Goal: Task Accomplishment & Management: Manage account settings

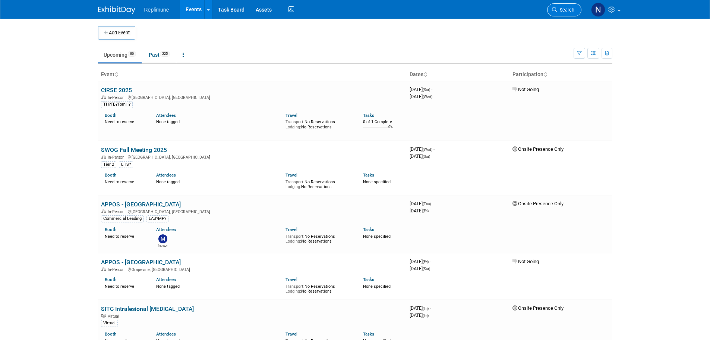
click at [567, 6] on link "Search" at bounding box center [564, 9] width 34 height 13
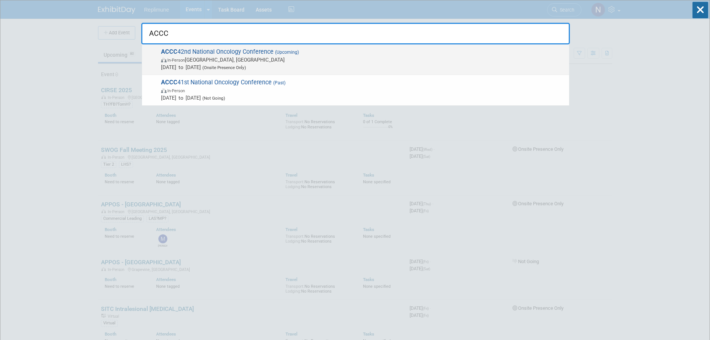
type input "ACCC"
click at [233, 50] on span "ACCC 42nd National Oncology Conference (Upcoming) In-Person Denver, CO Oct 15, …" at bounding box center [362, 59] width 407 height 23
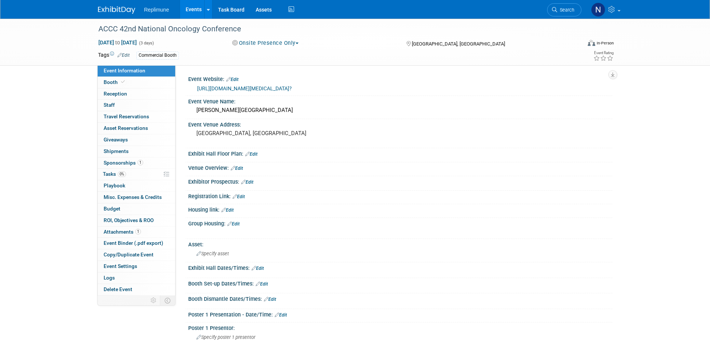
click at [118, 10] on img at bounding box center [116, 9] width 37 height 7
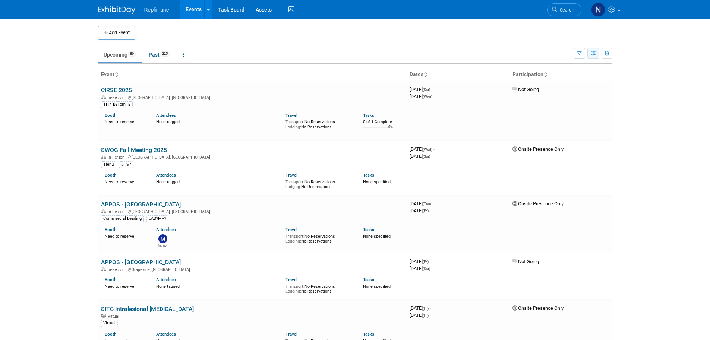
click at [589, 52] on button "button" at bounding box center [593, 53] width 12 height 11
click at [582, 52] on button "button" at bounding box center [580, 53] width 12 height 11
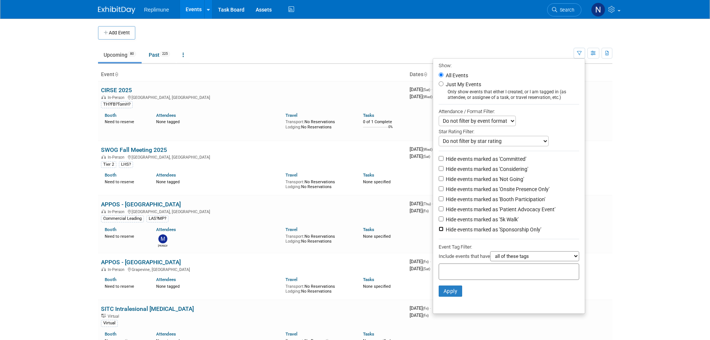
click at [439, 231] on input "Hide events marked as 'Sponsorship Only'" at bounding box center [441, 228] width 5 height 5
checkbox input "true"
click at [439, 210] on input "Hide events marked as 'Patient Advocacy Event'" at bounding box center [441, 208] width 5 height 5
checkbox input "true"
click at [439, 200] on input "Hide events marked as 'Booth Participation'" at bounding box center [441, 198] width 5 height 5
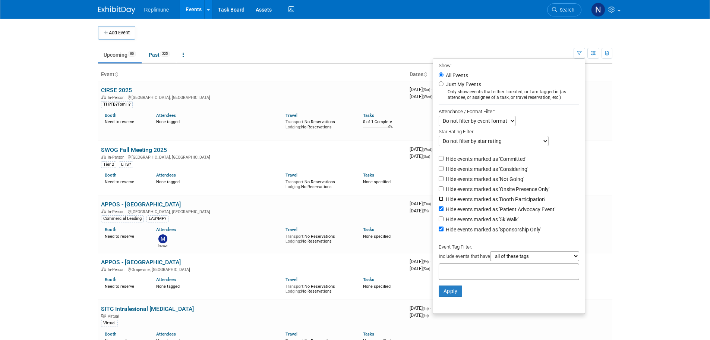
checkbox input "true"
click at [439, 191] on input "Hide events marked as 'Onsite Presence Only'" at bounding box center [441, 188] width 5 height 5
checkbox input "true"
click at [439, 181] on input "Hide events marked as 'Not Going'" at bounding box center [441, 178] width 5 height 5
checkbox input "true"
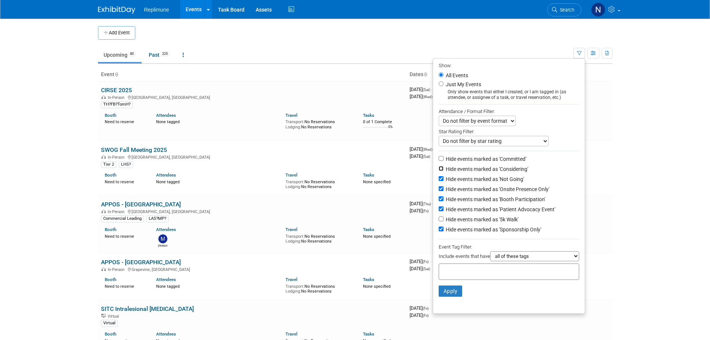
click at [439, 171] on input "Hide events marked as 'Considering'" at bounding box center [441, 168] width 5 height 5
checkbox input "true"
click at [439, 161] on input "Hide events marked as 'Committed'" at bounding box center [441, 158] width 5 height 5
checkbox input "true"
click at [453, 293] on button "Apply" at bounding box center [451, 290] width 24 height 11
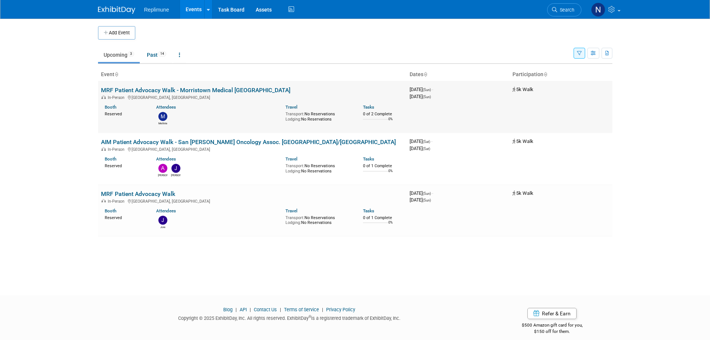
click at [173, 90] on link "MRF Patient Advocacy Walk - Morristown Medical [GEOGRAPHIC_DATA]" at bounding box center [195, 89] width 189 height 7
click at [155, 88] on link "MRF Patient Advocacy Walk - Morristown Medical [GEOGRAPHIC_DATA]" at bounding box center [195, 89] width 189 height 7
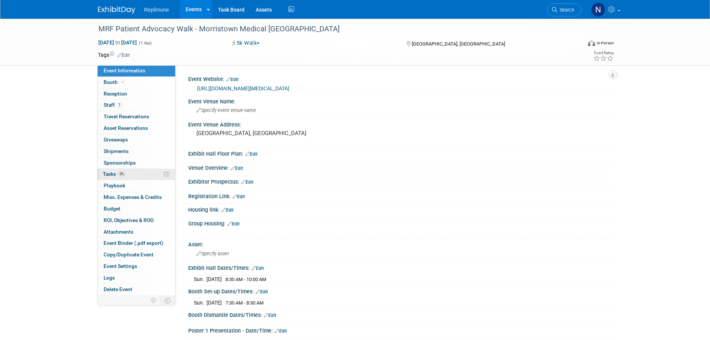
click at [109, 176] on span "Tasks 0%" at bounding box center [114, 174] width 23 height 6
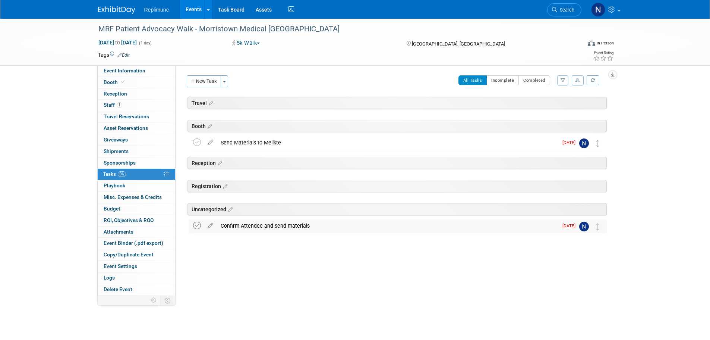
click at [195, 227] on icon at bounding box center [197, 225] width 8 height 8
click at [199, 144] on icon at bounding box center [197, 142] width 8 height 8
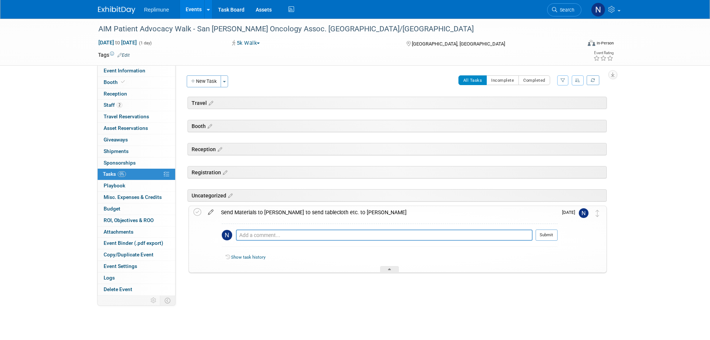
click at [209, 211] on icon at bounding box center [210, 210] width 13 height 9
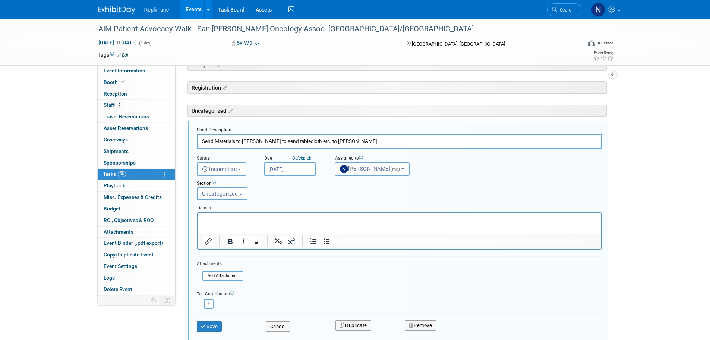
scroll to position [97, 0]
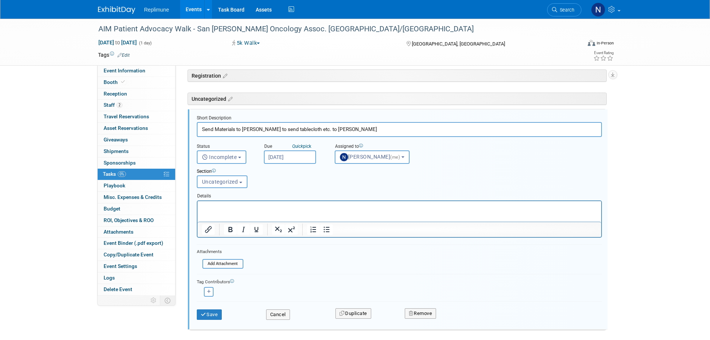
click at [310, 156] on input "Sep 16, 2025" at bounding box center [290, 156] width 52 height 13
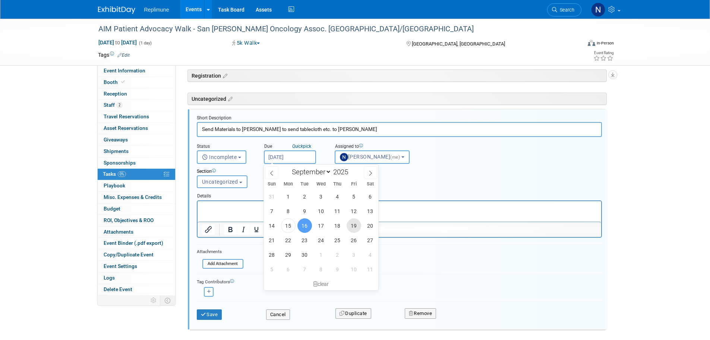
click at [354, 226] on span "19" at bounding box center [354, 225] width 15 height 15
type input "Sep 19, 2025"
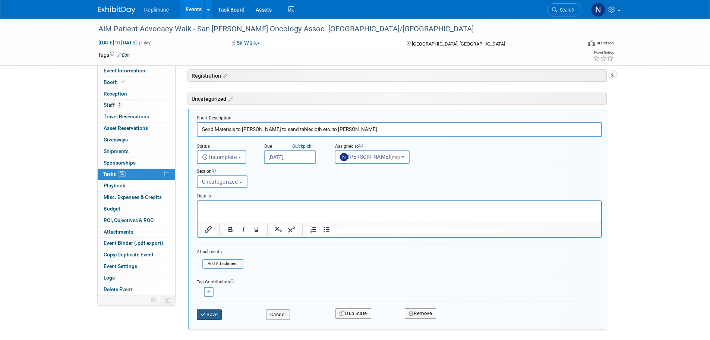
click at [210, 315] on button "Save" at bounding box center [209, 314] width 25 height 10
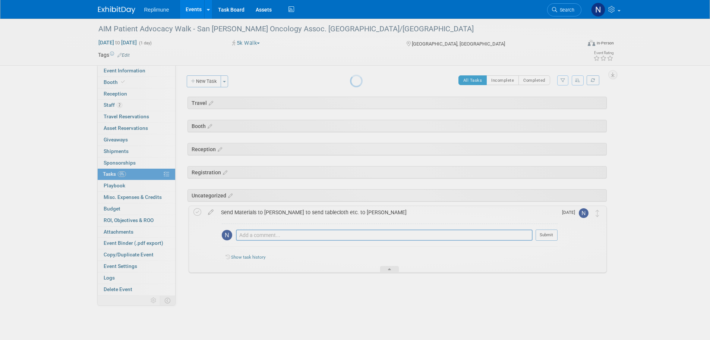
scroll to position [0, 0]
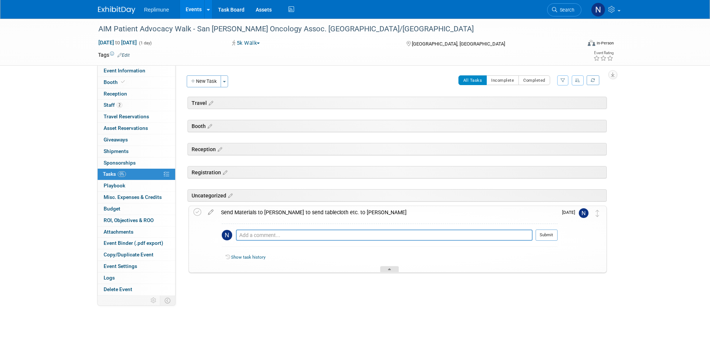
click at [392, 268] on div at bounding box center [389, 269] width 19 height 6
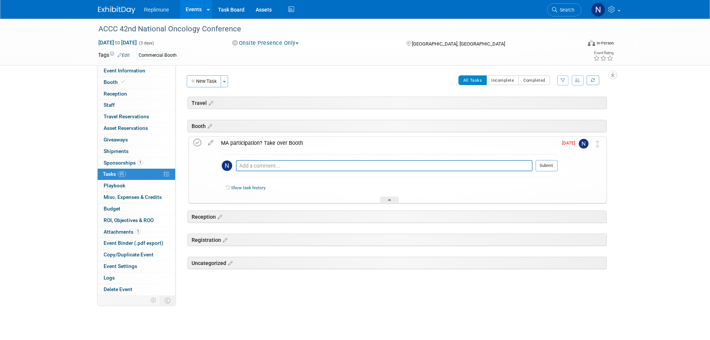
click at [197, 142] on icon at bounding box center [197, 143] width 8 height 8
click at [385, 201] on div at bounding box center [389, 199] width 19 height 6
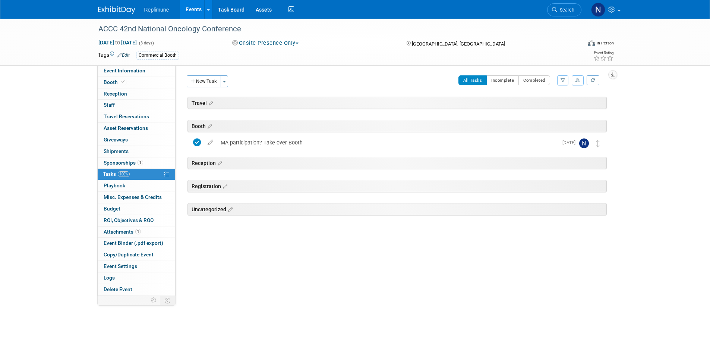
click at [126, 54] on link "Edit" at bounding box center [123, 55] width 12 height 5
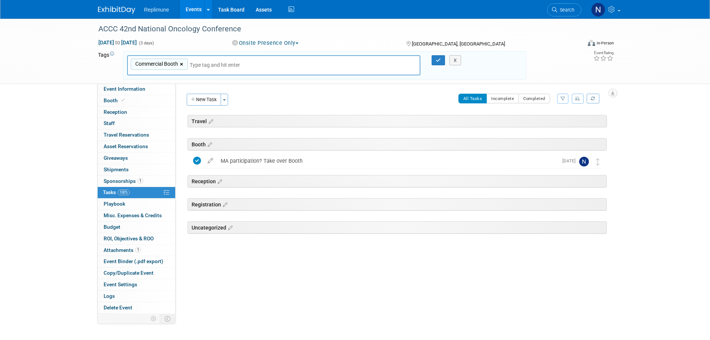
click at [182, 64] on link "×" at bounding box center [182, 64] width 5 height 9
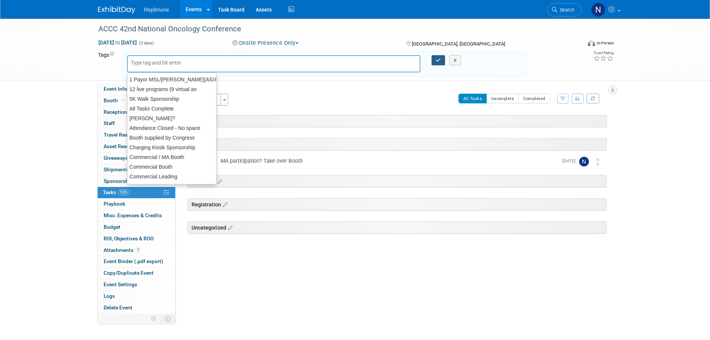
click at [437, 58] on icon "button" at bounding box center [438, 60] width 5 height 5
